Goal: Book appointment/travel/reservation

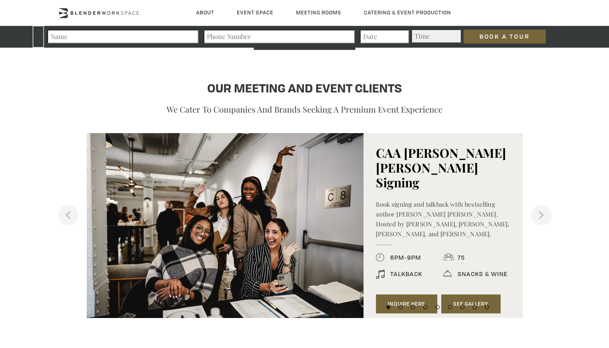
scroll to position [740, 0]
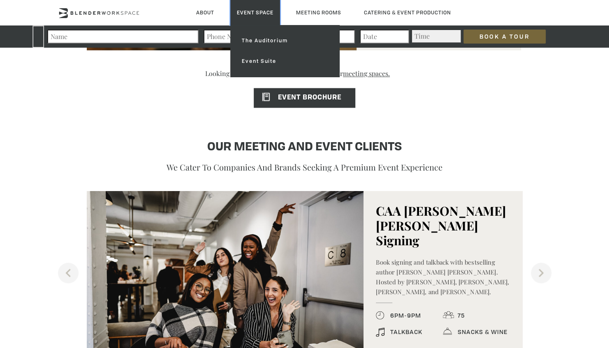
click at [263, 9] on link "Event Space" at bounding box center [255, 12] width 50 height 25
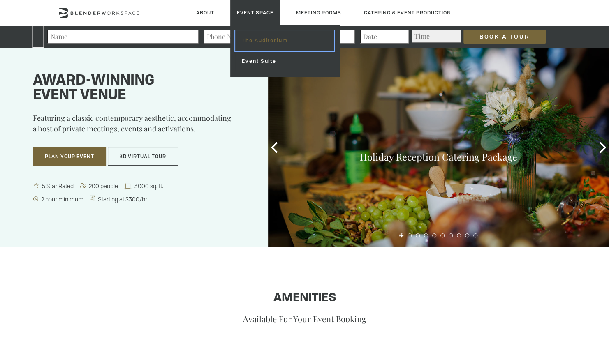
click at [261, 39] on link "The Auditorium" at bounding box center [284, 40] width 98 height 21
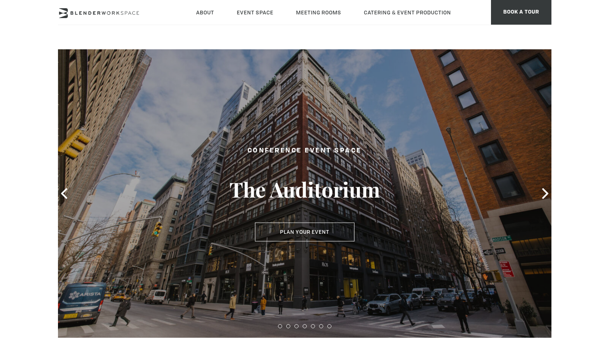
type div "2025-09-22"
click at [548, 194] on icon at bounding box center [545, 193] width 6 height 11
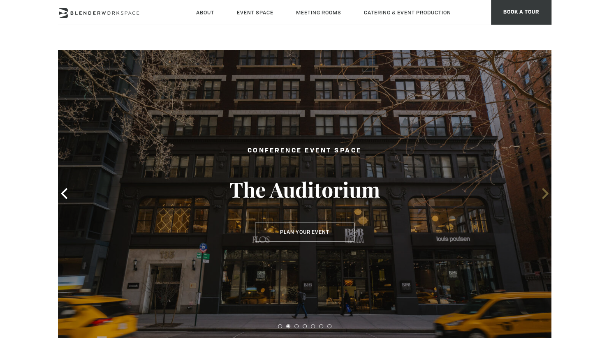
click at [548, 194] on icon at bounding box center [545, 193] width 6 height 11
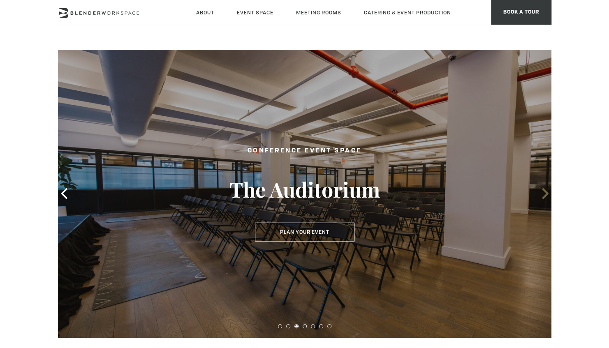
click at [548, 194] on icon at bounding box center [545, 193] width 6 height 11
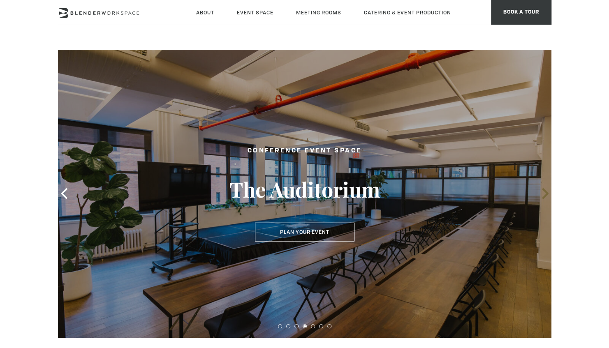
click at [548, 194] on icon at bounding box center [545, 193] width 6 height 11
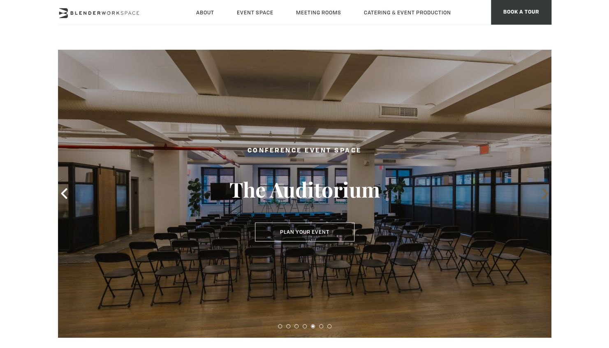
click at [548, 194] on icon at bounding box center [545, 193] width 6 height 11
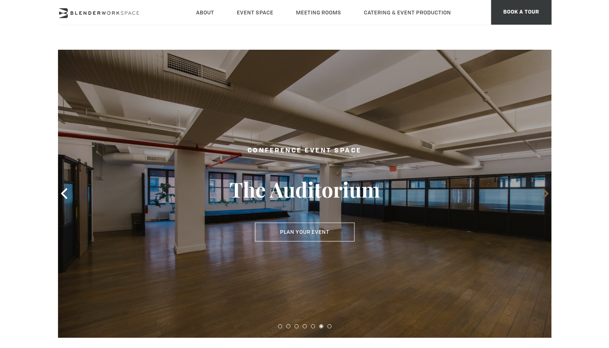
click at [548, 194] on icon at bounding box center [545, 193] width 6 height 11
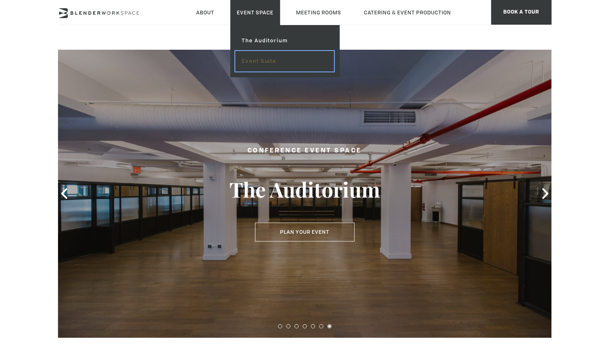
click at [267, 60] on link "Event Suite" at bounding box center [284, 61] width 98 height 21
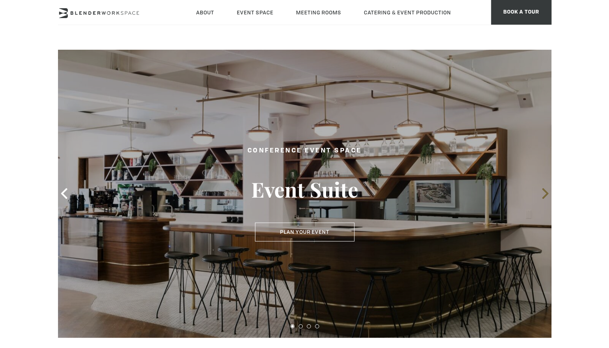
click at [546, 193] on icon at bounding box center [545, 193] width 6 height 11
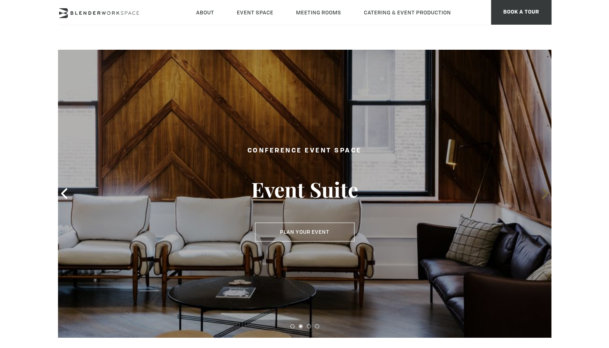
click at [546, 193] on icon at bounding box center [545, 193] width 6 height 11
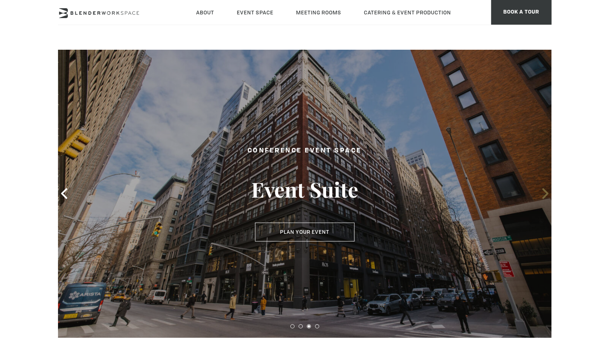
click at [546, 193] on icon at bounding box center [545, 193] width 6 height 11
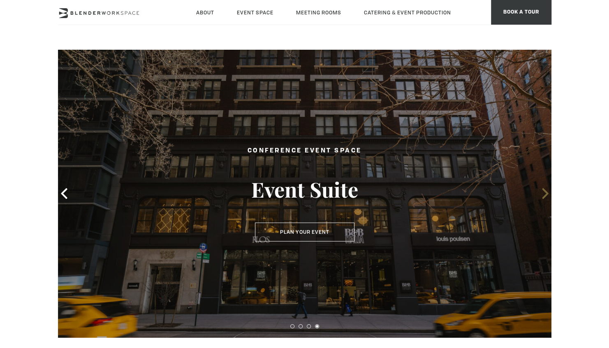
click at [546, 193] on icon at bounding box center [545, 193] width 6 height 11
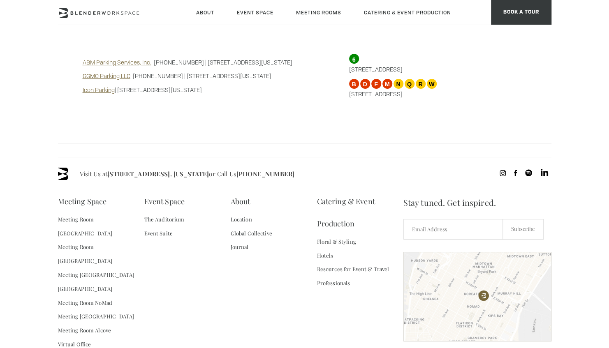
scroll to position [810, 0]
